Goal: Find contact information: Find contact information

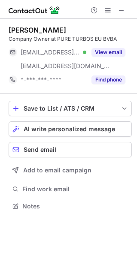
scroll to position [200, 137]
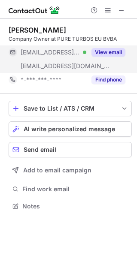
click at [100, 52] on button "View email" at bounding box center [108, 52] width 34 height 9
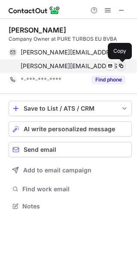
click at [122, 63] on span at bounding box center [120, 66] width 7 height 7
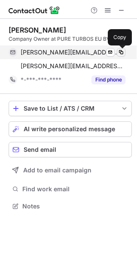
click at [122, 52] on span at bounding box center [120, 52] width 7 height 7
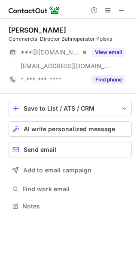
scroll to position [200, 137]
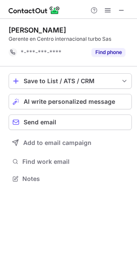
scroll to position [172, 137]
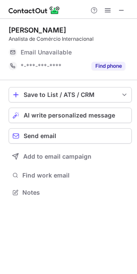
scroll to position [4, 4]
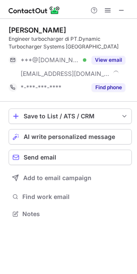
scroll to position [207, 137]
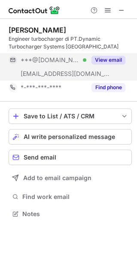
click at [113, 59] on button "View email" at bounding box center [108, 60] width 34 height 9
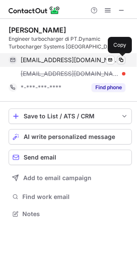
click at [119, 62] on span at bounding box center [120, 60] width 7 height 7
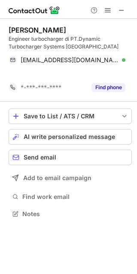
scroll to position [194, 137]
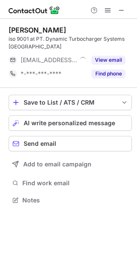
scroll to position [194, 137]
